Goal: Use online tool/utility: Utilize a website feature to perform a specific function

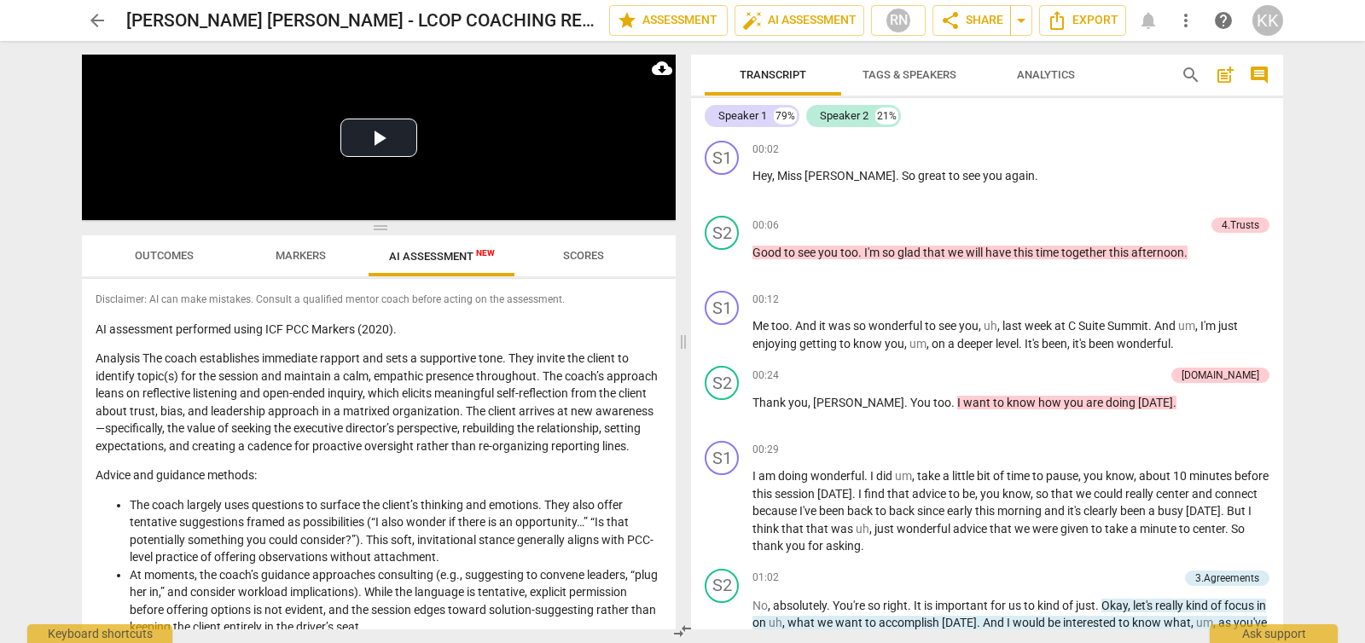
click at [99, 17] on span "arrow_back" at bounding box center [97, 20] width 20 height 20
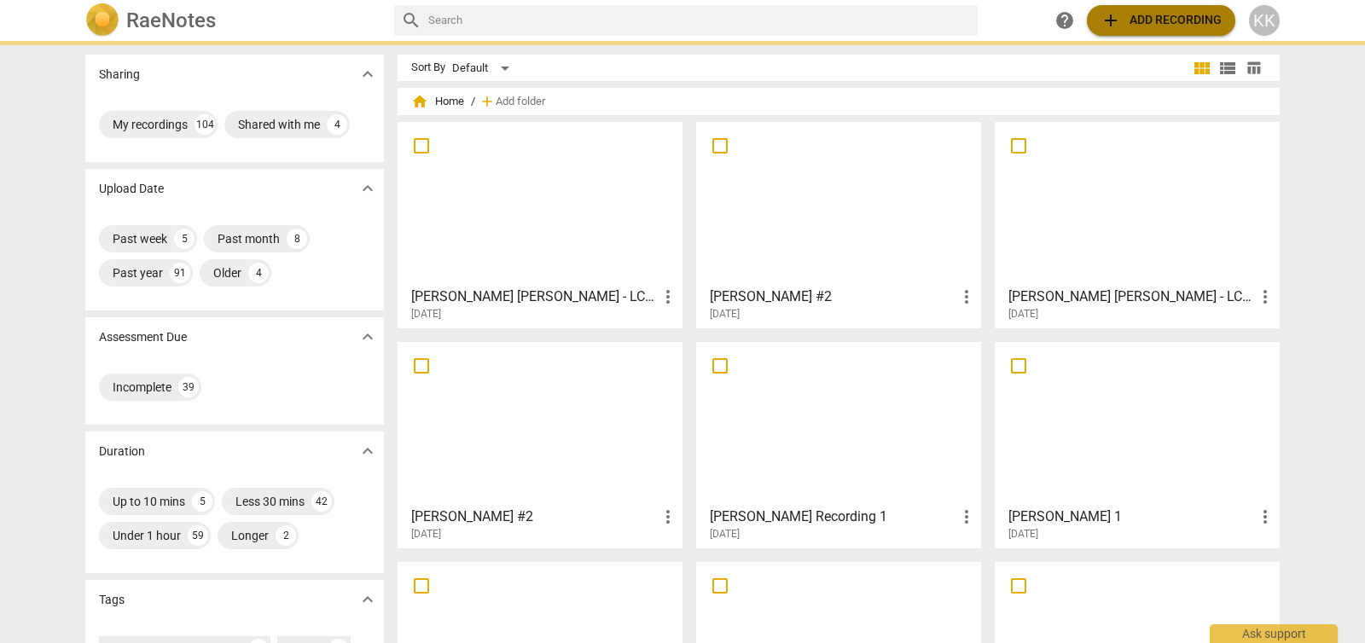
click at [1170, 16] on span "add Add recording" at bounding box center [1161, 20] width 121 height 20
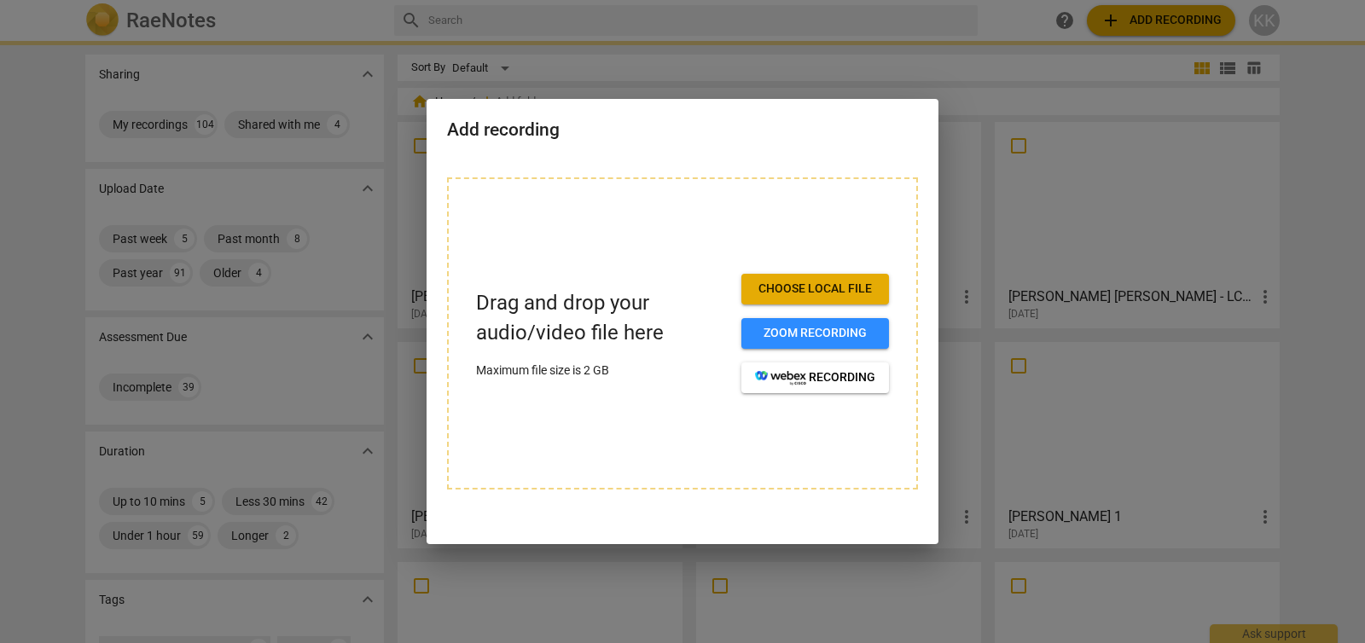
click at [771, 285] on span "Choose local file" at bounding box center [815, 289] width 120 height 17
click at [772, 288] on span "Choose local file" at bounding box center [815, 289] width 120 height 17
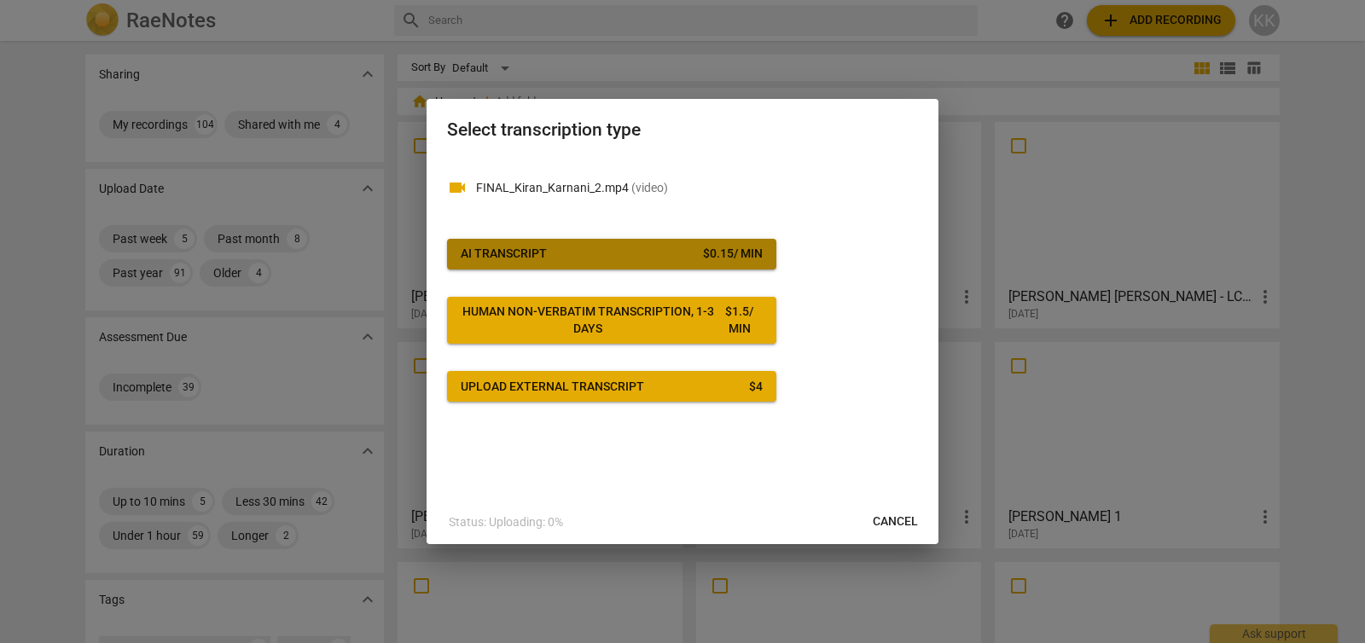
click at [703, 244] on button "AI Transcript $ 0.15 / min" at bounding box center [611, 254] width 329 height 31
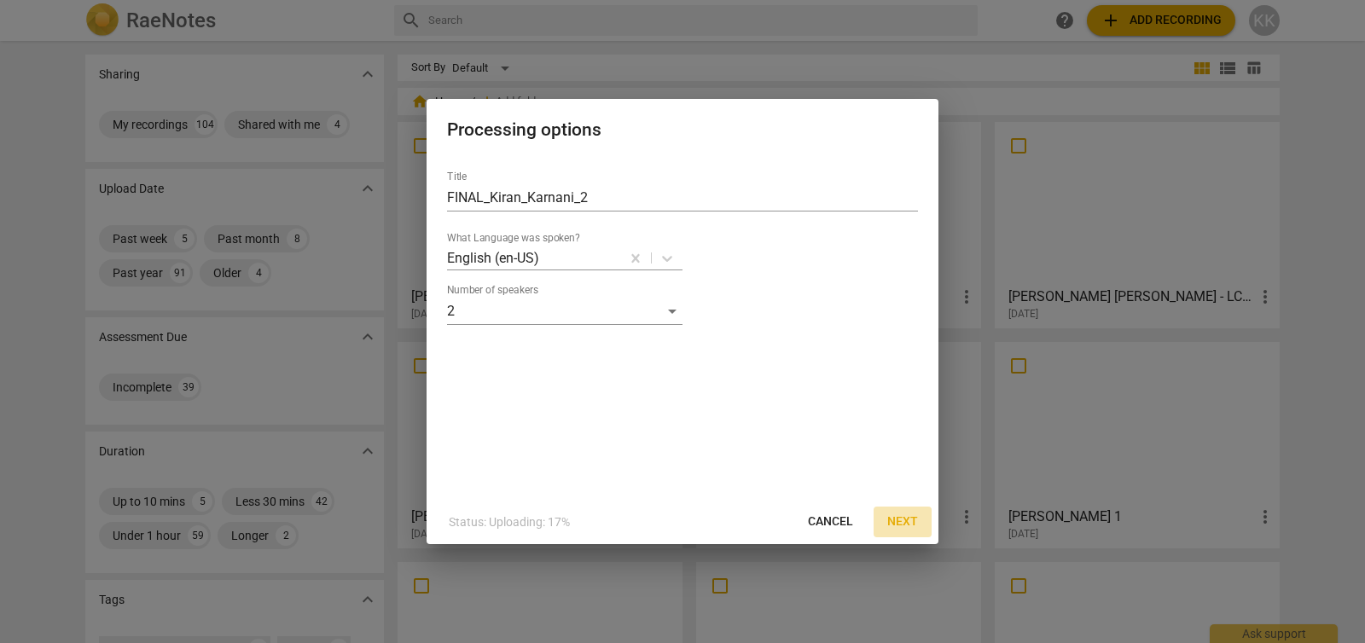
click at [908, 522] on span "Next" at bounding box center [902, 522] width 31 height 17
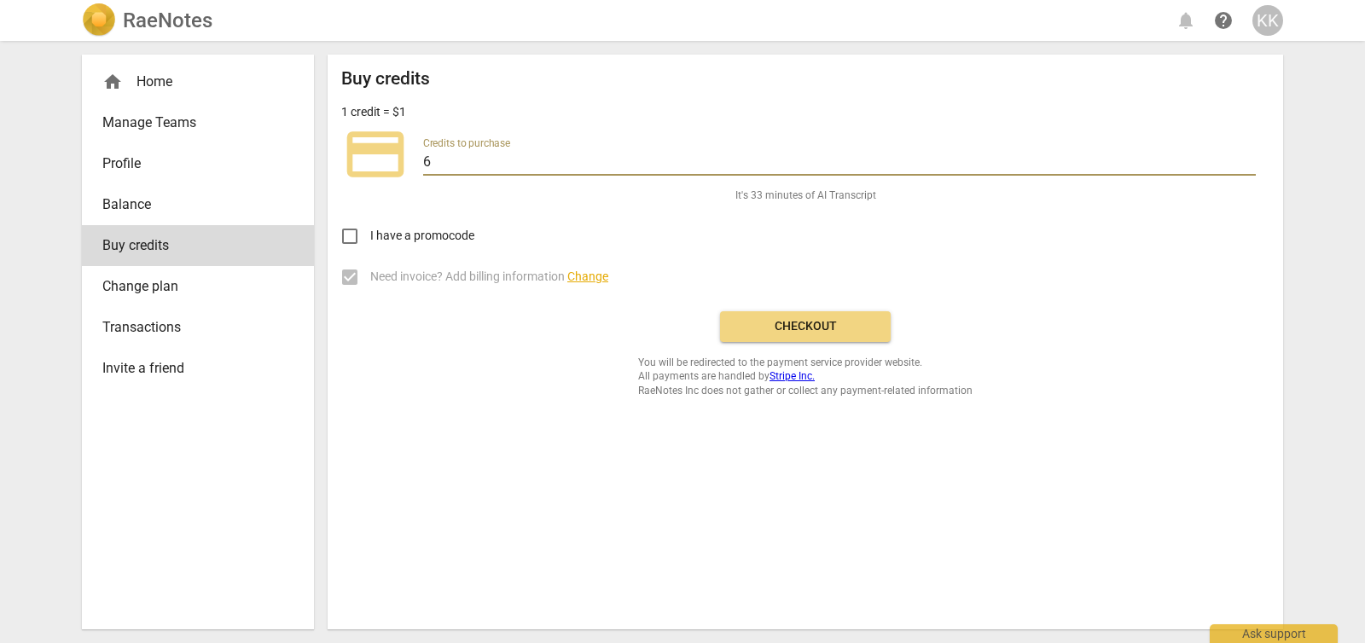
click at [1249, 157] on input "6" at bounding box center [839, 163] width 833 height 25
click at [1249, 157] on input "7" at bounding box center [839, 163] width 833 height 25
click at [1249, 157] on input "8" at bounding box center [839, 163] width 833 height 25
click at [1249, 157] on input "9" at bounding box center [839, 163] width 833 height 25
type input "10"
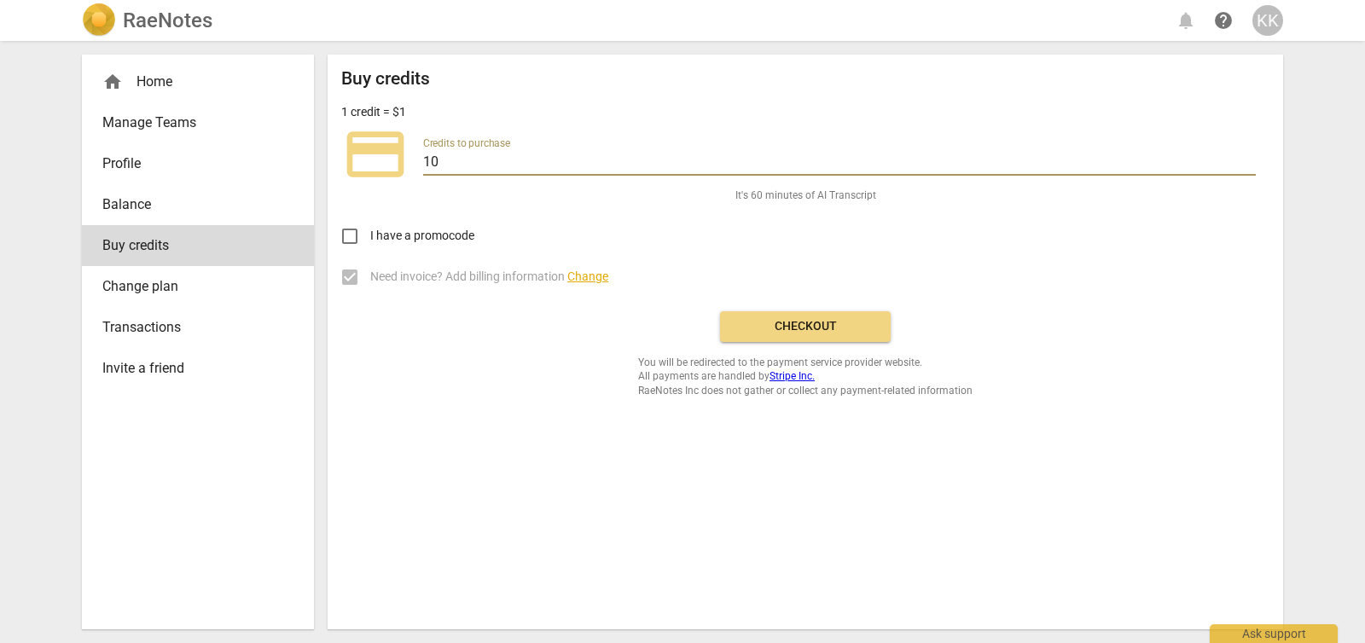
click at [1248, 157] on input "10" at bounding box center [839, 163] width 833 height 25
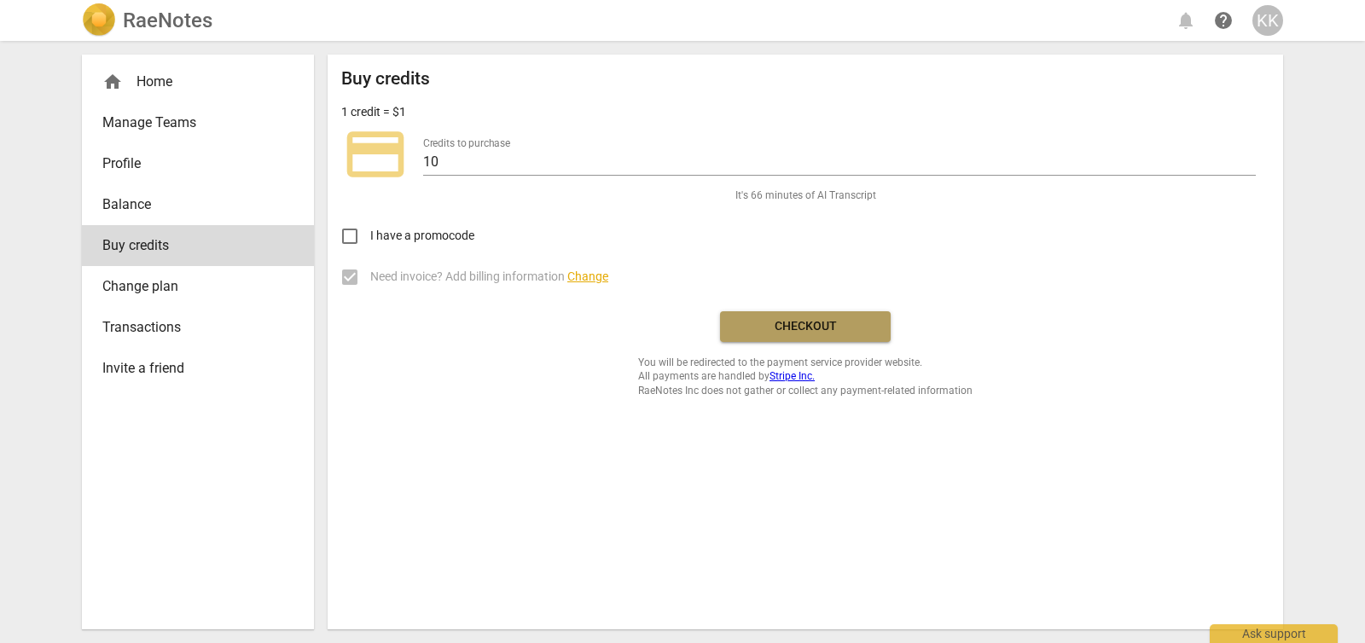
click at [792, 323] on span "Checkout" at bounding box center [805, 326] width 143 height 17
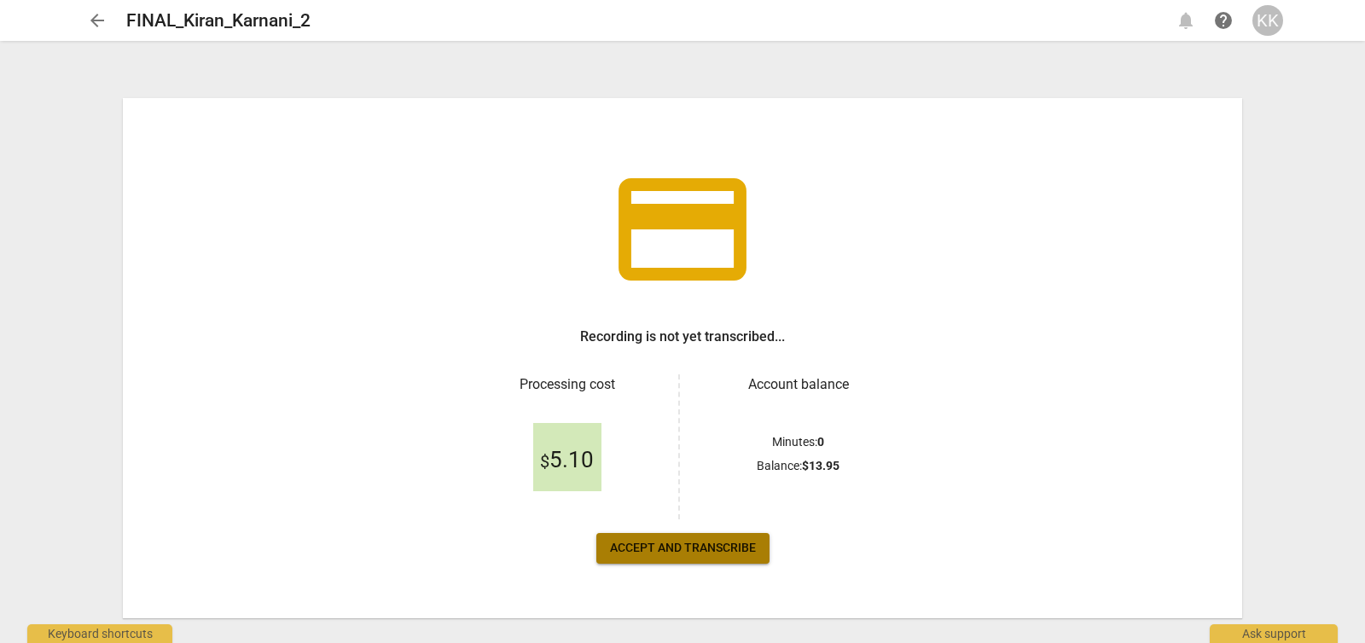
click at [698, 555] on span "Accept and transcribe" at bounding box center [683, 548] width 146 height 17
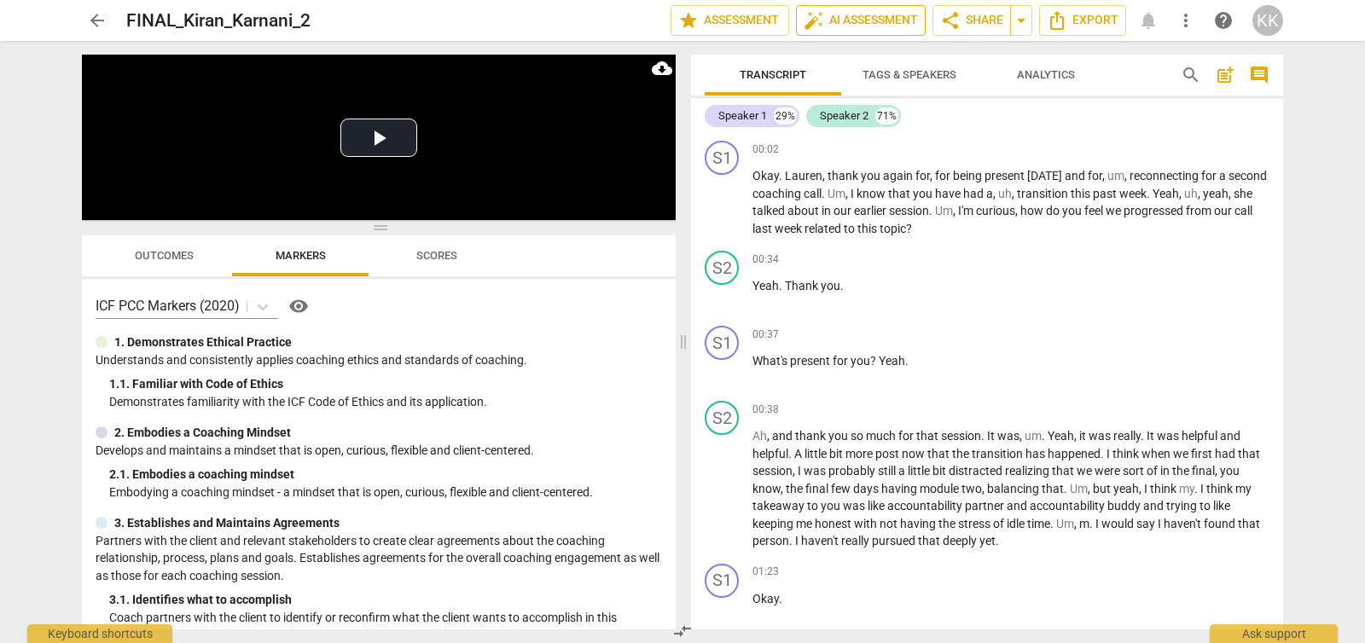
click at [841, 25] on span "auto_fix_high AI Assessment" at bounding box center [861, 20] width 114 height 20
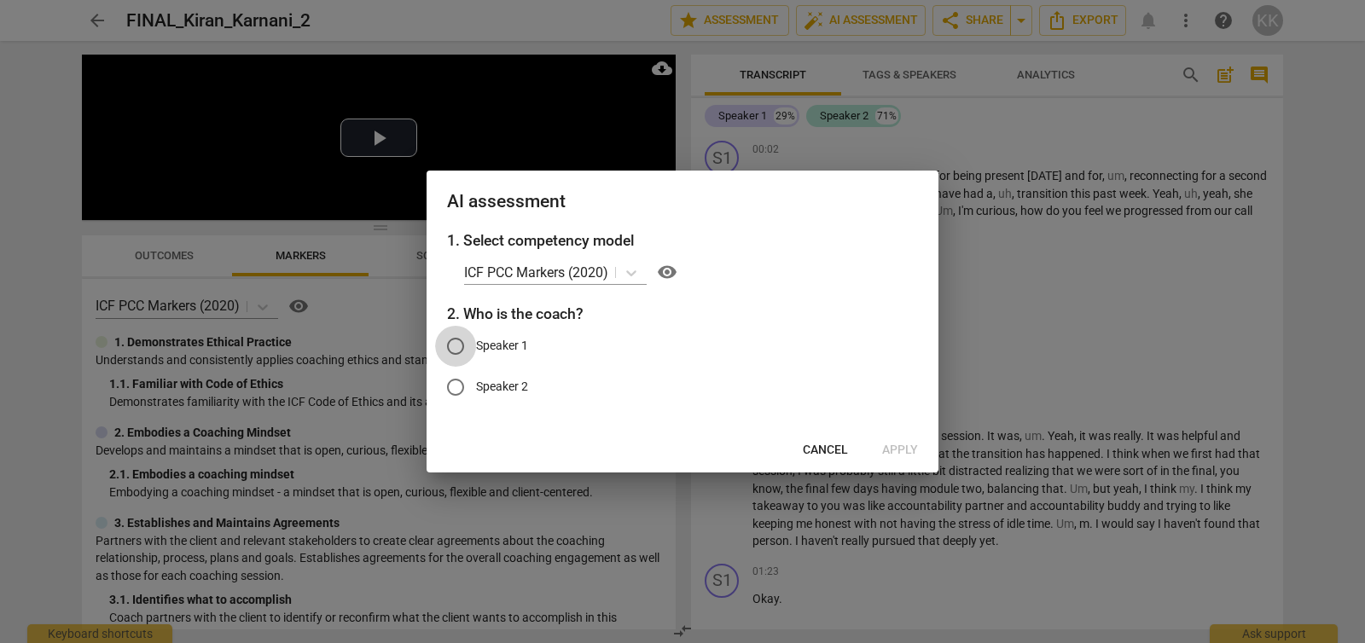
click at [460, 349] on input "Speaker 1" at bounding box center [455, 346] width 41 height 41
radio input "true"
click at [893, 447] on span "Apply" at bounding box center [900, 450] width 36 height 17
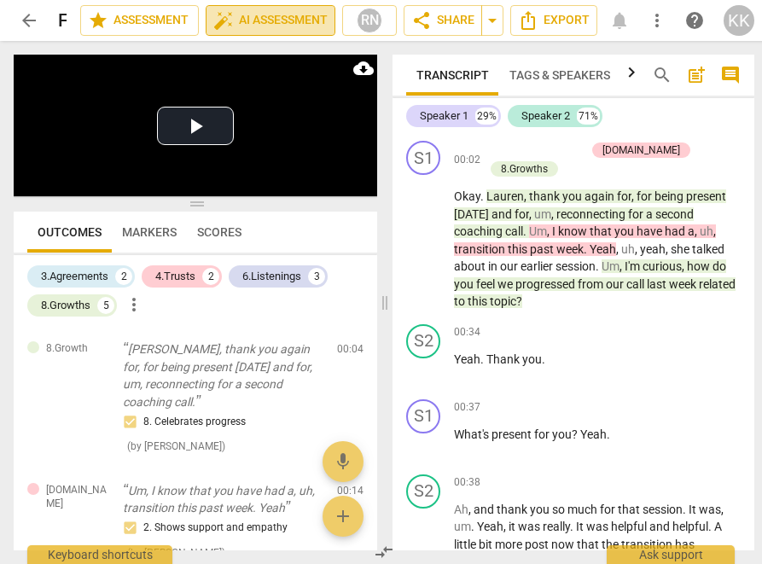
click at [286, 15] on span "auto_fix_high AI Assessment" at bounding box center [270, 20] width 114 height 20
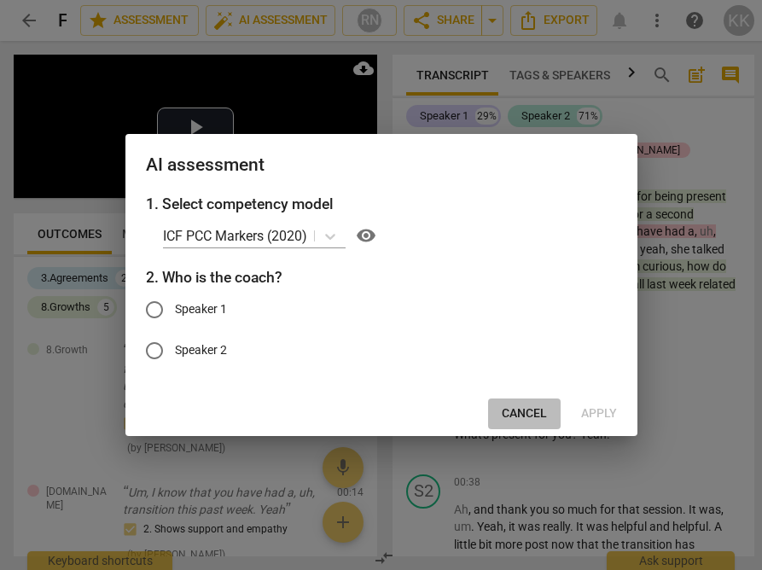
click at [519, 417] on span "Cancel" at bounding box center [524, 413] width 45 height 17
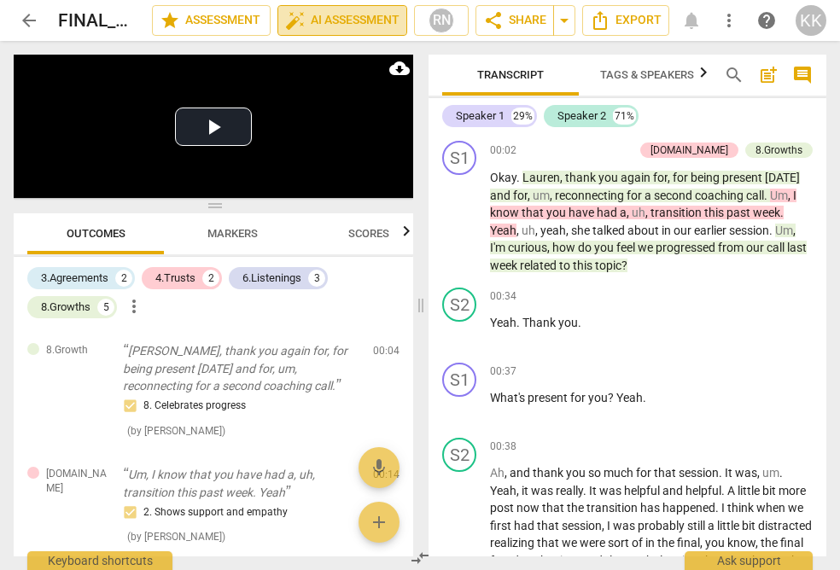
click at [358, 12] on span "auto_fix_high AI Assessment" at bounding box center [342, 20] width 114 height 20
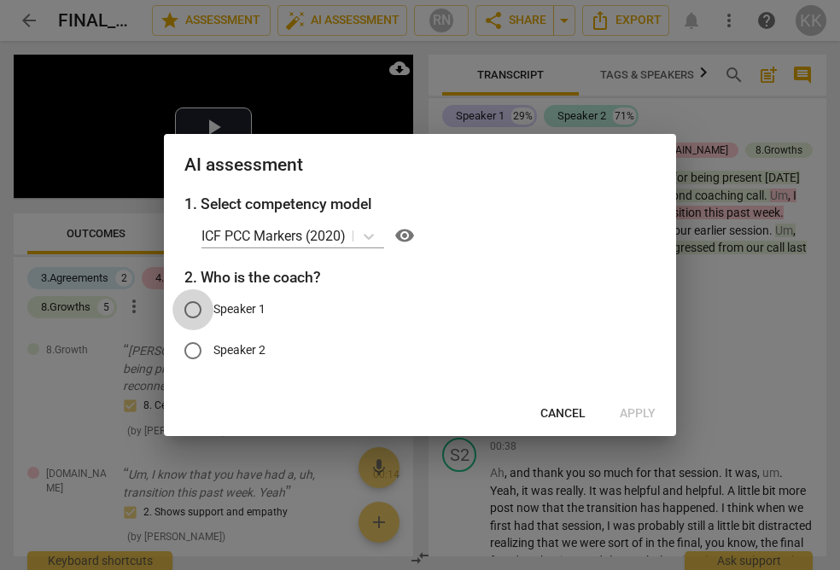
click at [177, 311] on input "Speaker 1" at bounding box center [192, 309] width 41 height 41
radio input "true"
click at [638, 417] on span "Apply" at bounding box center [637, 413] width 36 height 17
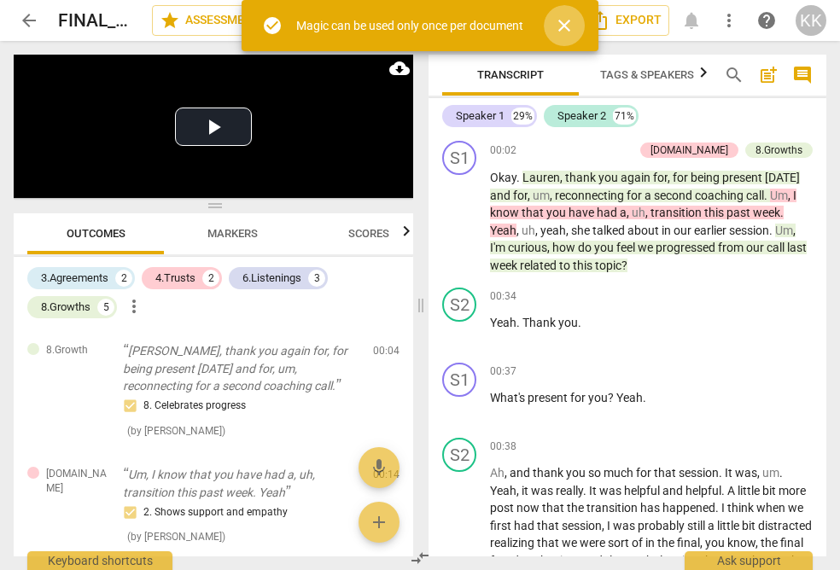
click at [566, 25] on span "close" at bounding box center [564, 25] width 20 height 20
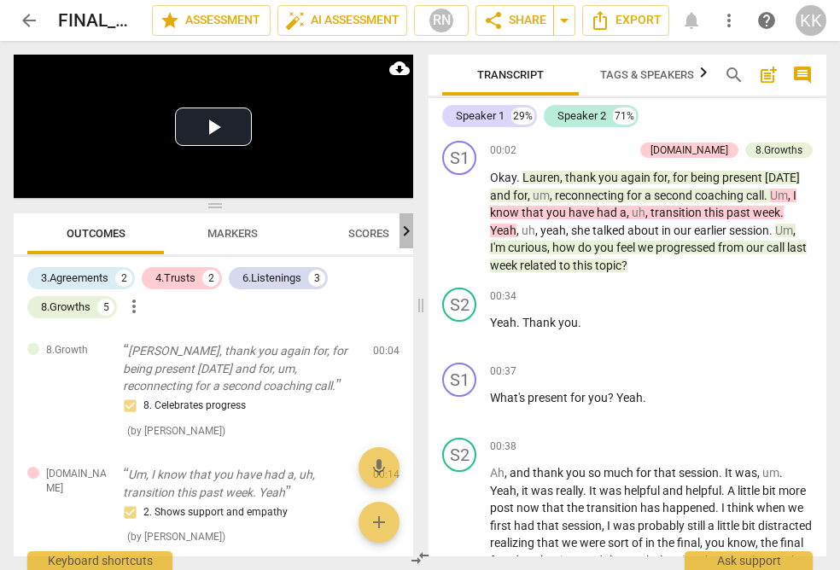
click at [403, 233] on icon "button" at bounding box center [406, 231] width 20 height 20
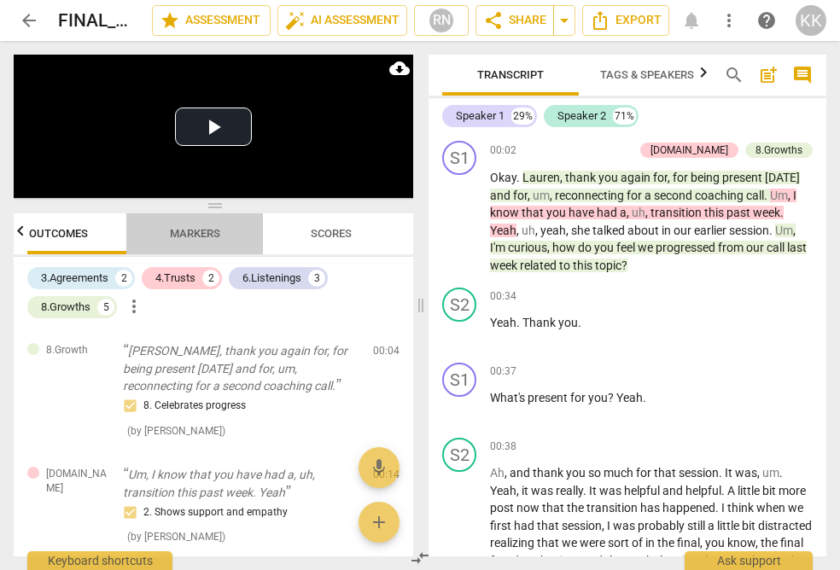
click at [209, 225] on span "Markers" at bounding box center [194, 234] width 91 height 23
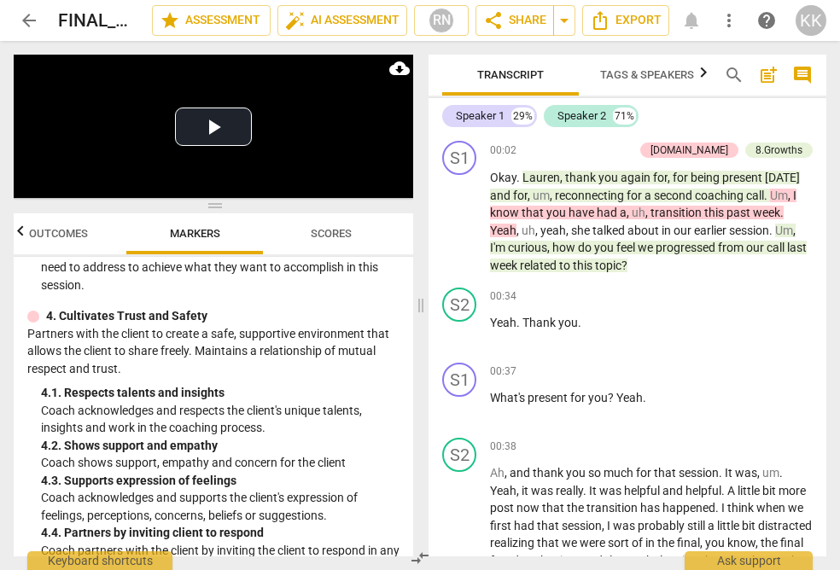
scroll to position [590, 0]
click at [342, 228] on span "Scores" at bounding box center [331, 233] width 41 height 13
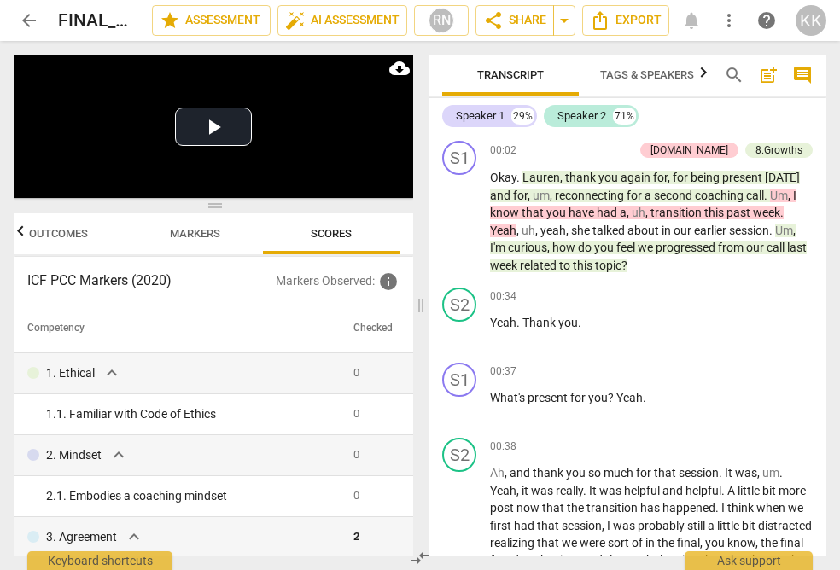
click at [85, 225] on span "Outcomes" at bounding box center [59, 234] width 100 height 23
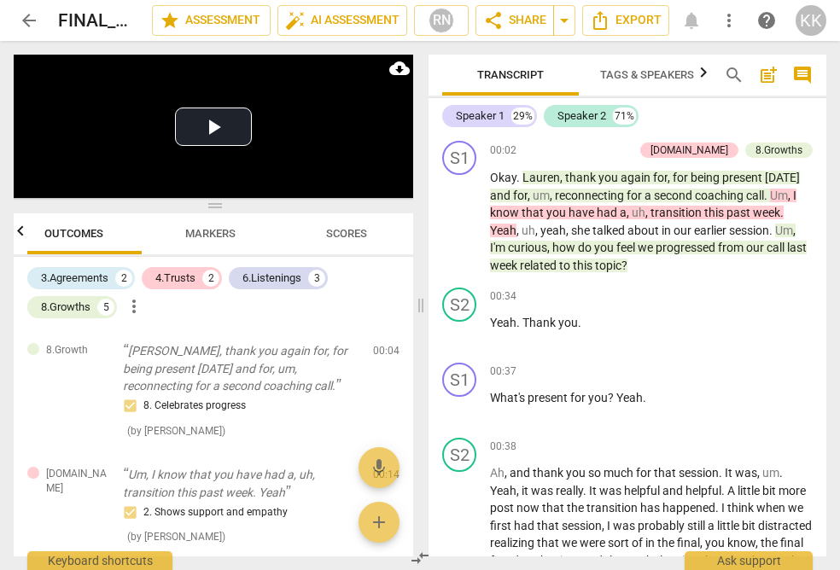
scroll to position [0, 0]
click at [201, 227] on span "Markers" at bounding box center [232, 234] width 91 height 23
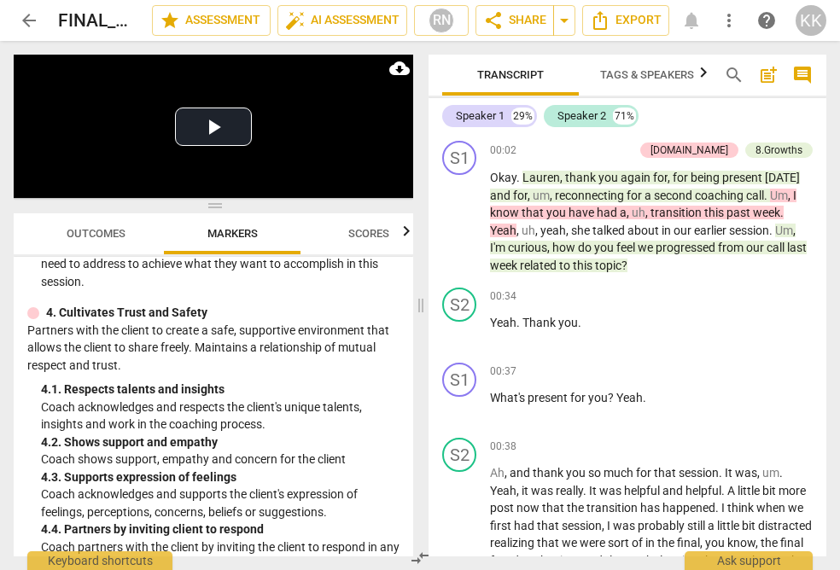
scroll to position [615, 0]
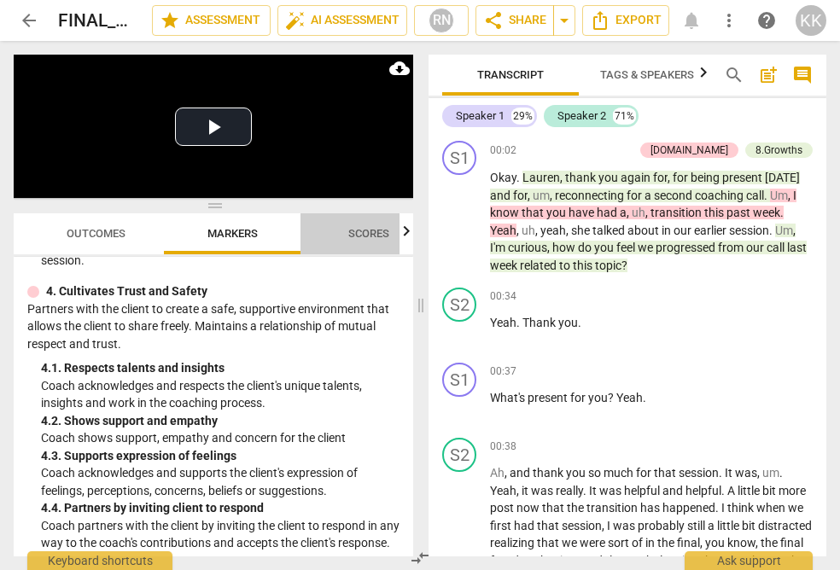
click at [364, 223] on span "Scores" at bounding box center [369, 234] width 82 height 23
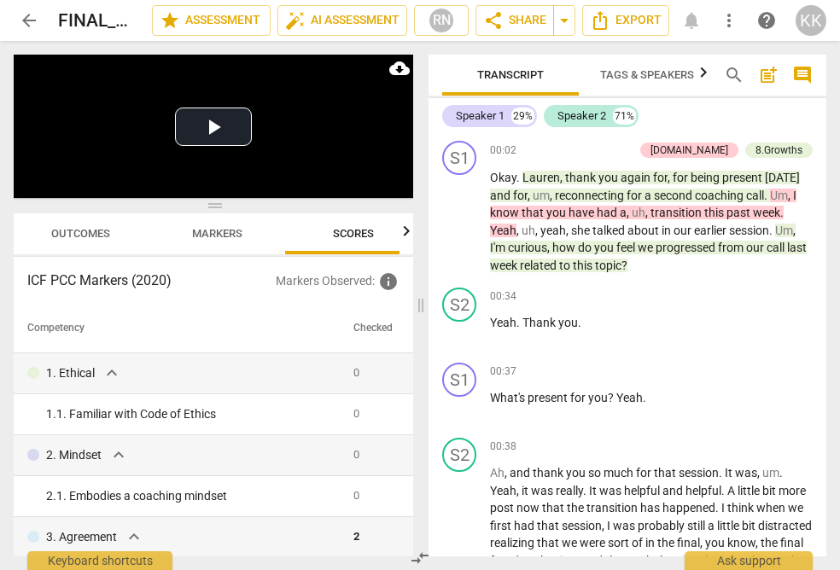
scroll to position [0, 38]
click at [399, 231] on div at bounding box center [406, 230] width 14 height 35
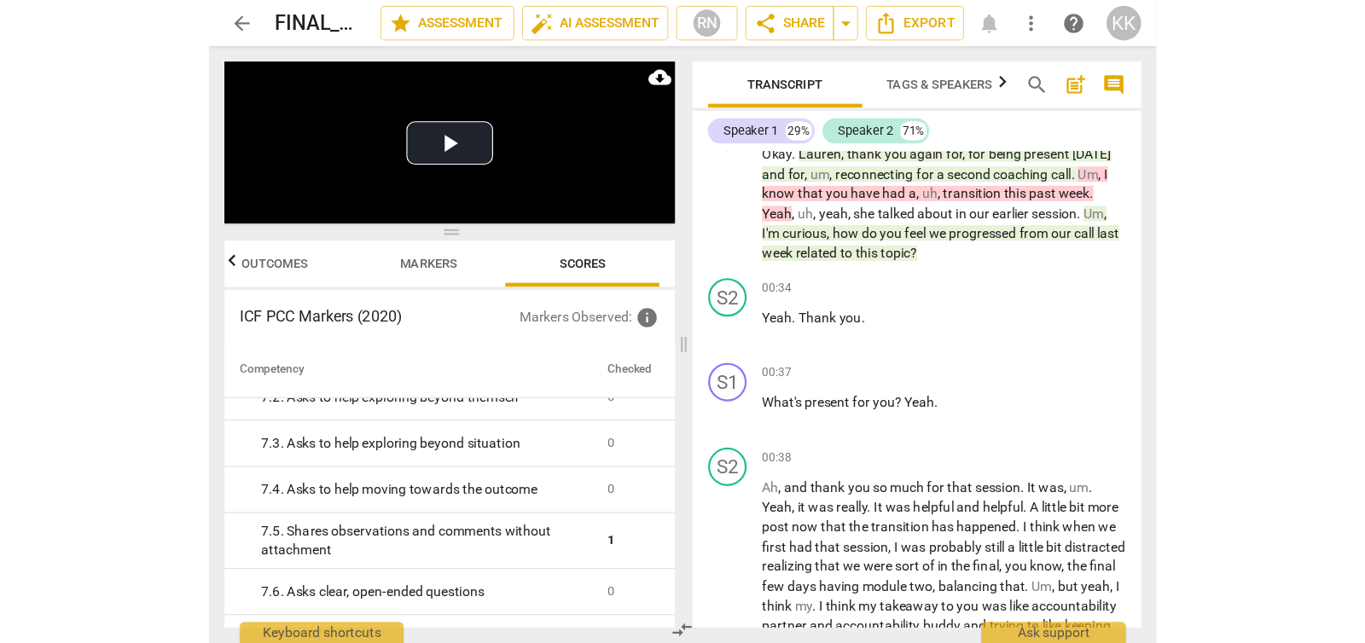
scroll to position [24, 0]
